Goal: Task Accomplishment & Management: Use online tool/utility

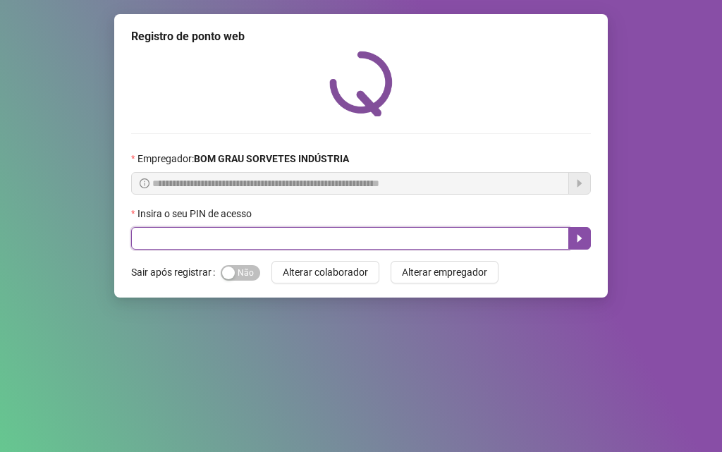
click at [266, 241] on input "text" at bounding box center [350, 238] width 438 height 23
type input "*****"
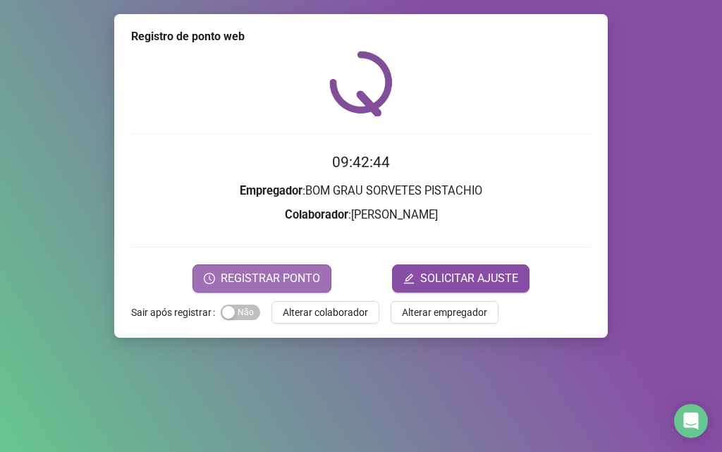
click at [265, 268] on button "REGISTRAR PONTO" at bounding box center [261, 278] width 139 height 28
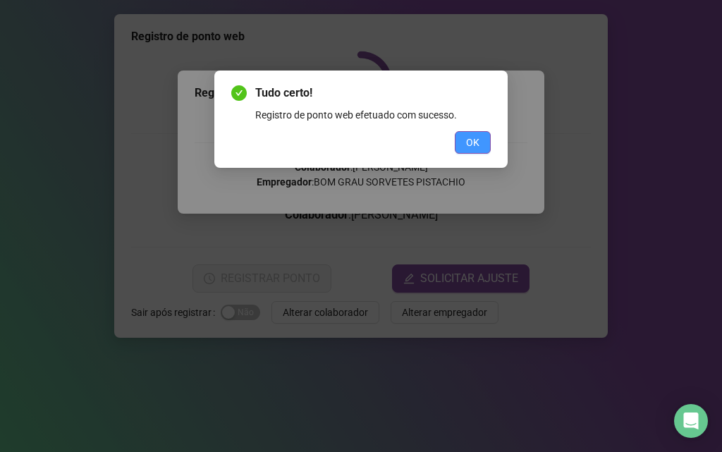
click at [479, 140] on button "OK" at bounding box center [473, 142] width 36 height 23
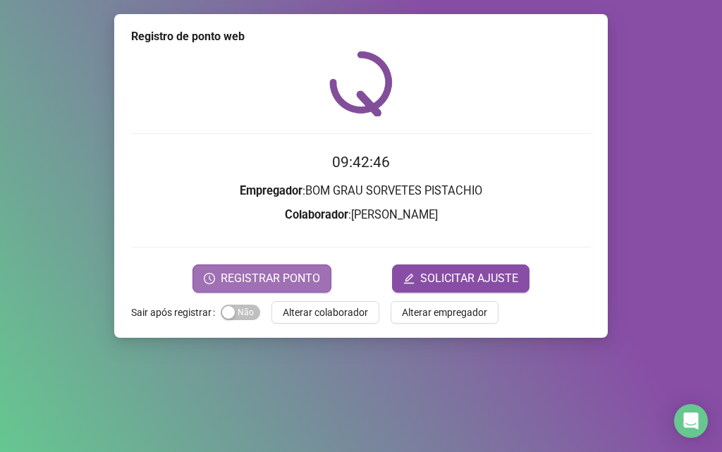
click at [299, 273] on span "REGISTRAR PONTO" at bounding box center [270, 278] width 99 height 17
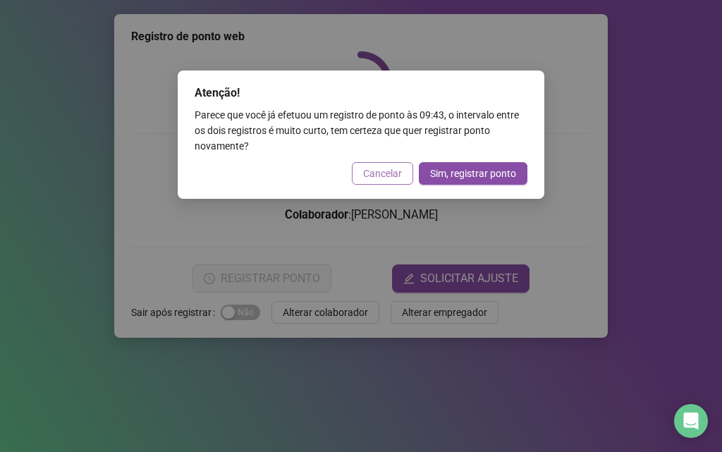
click at [364, 176] on span "Cancelar" at bounding box center [382, 174] width 39 height 16
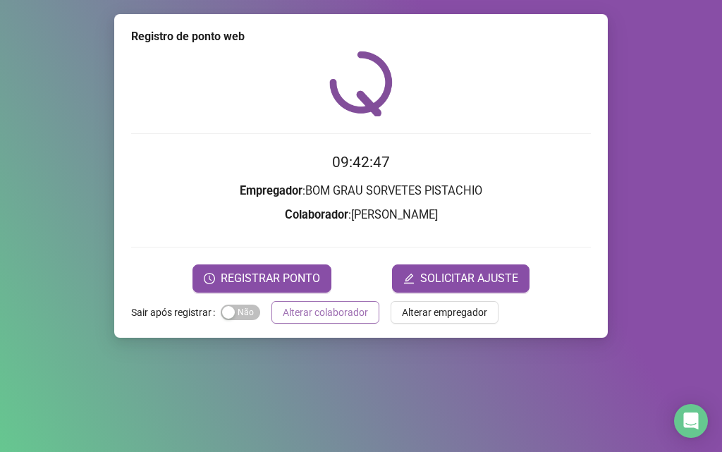
click at [325, 303] on button "Alterar colaborador" at bounding box center [325, 312] width 108 height 23
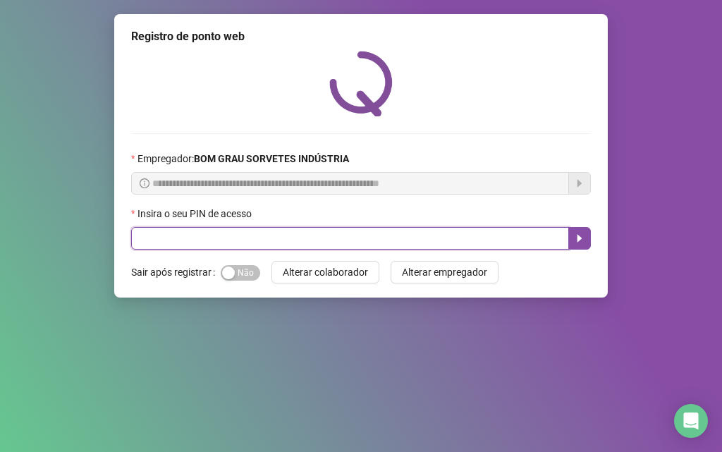
drag, startPoint x: 364, startPoint y: 235, endPoint x: 374, endPoint y: 233, distance: 9.6
click at [365, 235] on input "text" at bounding box center [350, 238] width 438 height 23
